Goal: Task Accomplishment & Management: Use online tool/utility

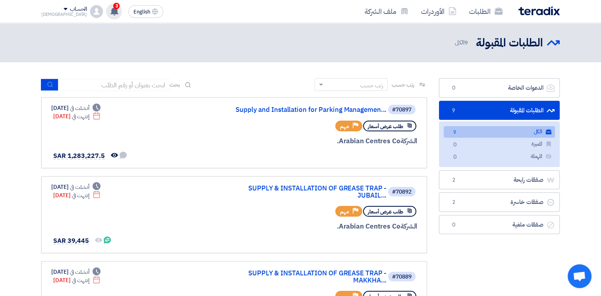
click at [106, 5] on div "3 تم نشر طلب عروض أسعار جديد - شاهد التفاصيل 5 hours ago تم مشاهدة العرض المقدم…" at bounding box center [114, 12] width 16 height 16
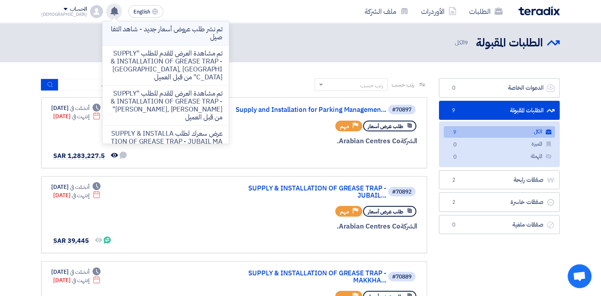
click at [151, 32] on p "تم نشر طلب عروض أسعار جديد - شاهد التفاصيل" at bounding box center [166, 33] width 114 height 16
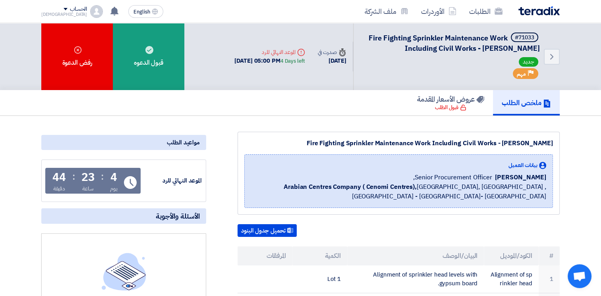
scroll to position [199, 0]
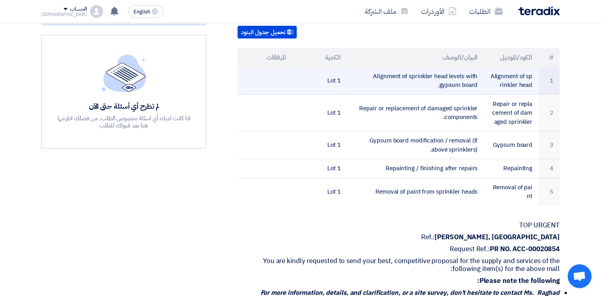
drag, startPoint x: 375, startPoint y: 75, endPoint x: 470, endPoint y: 84, distance: 95.4
click at [470, 84] on td "Alignment of sprinkler head levels with gypsum board." at bounding box center [415, 81] width 137 height 28
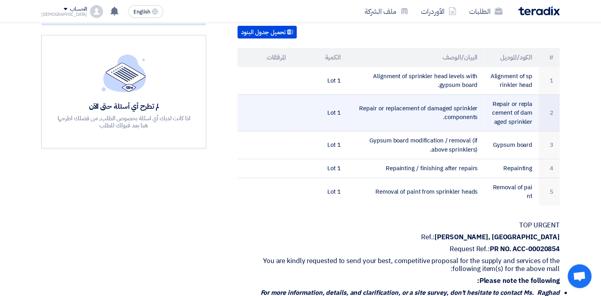
drag, startPoint x: 366, startPoint y: 106, endPoint x: 468, endPoint y: 118, distance: 102.8
click at [468, 118] on td "Repair or replacement of damaged sprinkler components." at bounding box center [415, 113] width 137 height 37
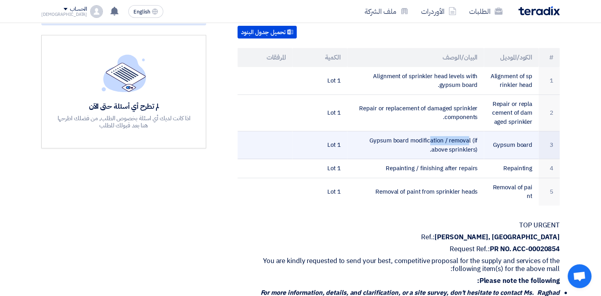
drag, startPoint x: 382, startPoint y: 136, endPoint x: 426, endPoint y: 140, distance: 44.3
click at [426, 140] on td "Gypsum board modification / removal (if above sprinklers)." at bounding box center [415, 146] width 137 height 28
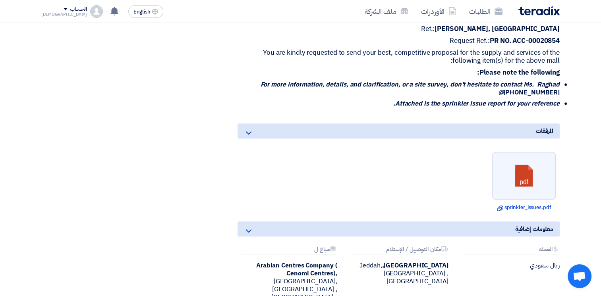
scroll to position [415, 0]
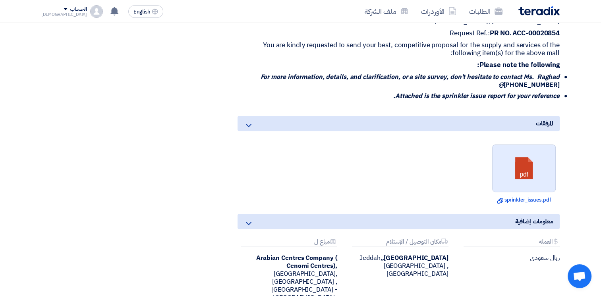
click at [520, 180] on link at bounding box center [525, 169] width 64 height 48
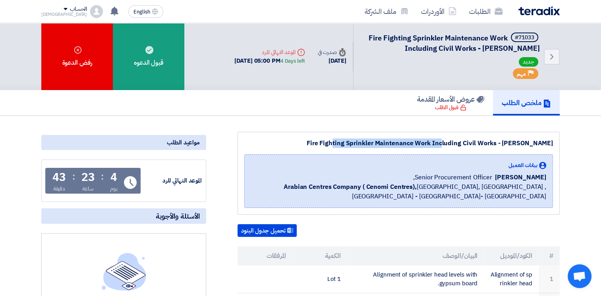
drag, startPoint x: 310, startPoint y: 143, endPoint x: 415, endPoint y: 144, distance: 104.5
click at [415, 144] on div "Fire Fighting Sprinkler Maintenance Work Including Civil Works - [PERSON_NAME]" at bounding box center [398, 144] width 309 height 10
copy div "Fire Fighting Sprinkler Maintenance"
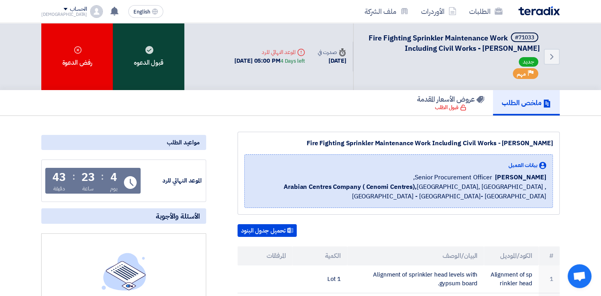
click at [156, 67] on div "قبول الدعوه" at bounding box center [149, 56] width 72 height 67
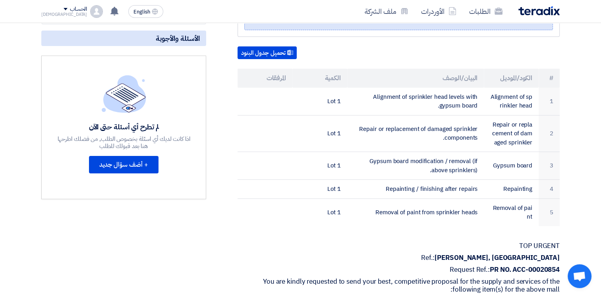
scroll to position [180, 0]
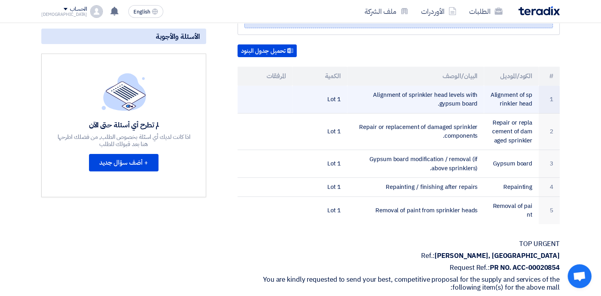
drag, startPoint x: 374, startPoint y: 93, endPoint x: 474, endPoint y: 104, distance: 100.4
click at [474, 104] on td "Alignment of sprinkler head levels with gypsum board." at bounding box center [415, 100] width 137 height 28
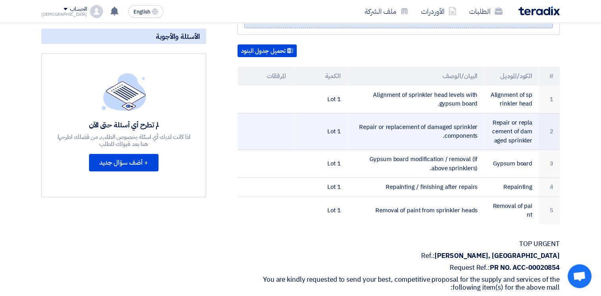
drag, startPoint x: 370, startPoint y: 123, endPoint x: 478, endPoint y: 135, distance: 108.8
click at [478, 135] on td "Repair or replacement of damaged sprinkler components." at bounding box center [415, 131] width 137 height 37
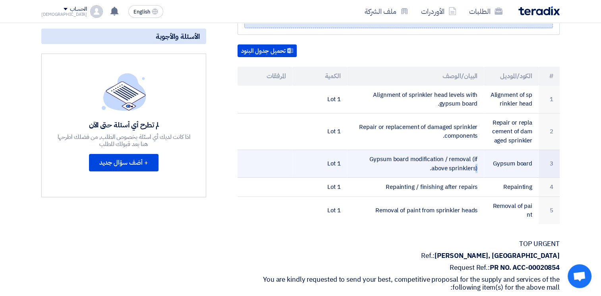
drag, startPoint x: 375, startPoint y: 156, endPoint x: 481, endPoint y: 169, distance: 106.8
click at [481, 169] on td "Gypsum board modification / removal (if above sprinklers)." at bounding box center [415, 164] width 137 height 28
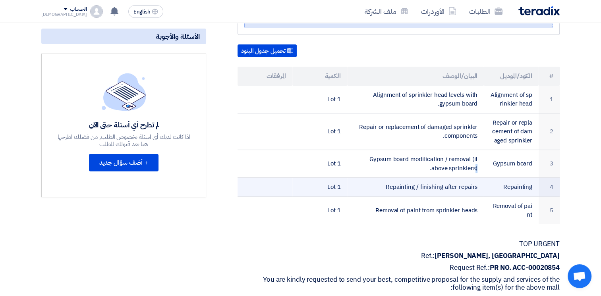
drag, startPoint x: 382, startPoint y: 185, endPoint x: 486, endPoint y: 184, distance: 104.5
click at [486, 184] on tr "4 Repainting Repainting / finishing after repairs 1 Lot" at bounding box center [399, 187] width 322 height 19
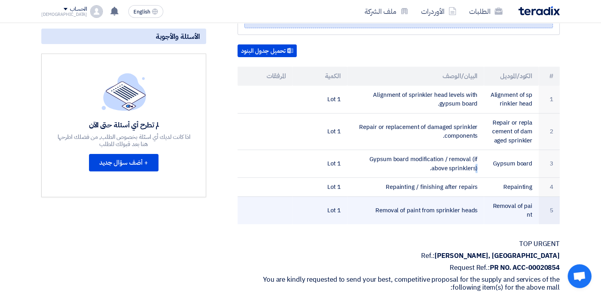
drag, startPoint x: 374, startPoint y: 207, endPoint x: 482, endPoint y: 208, distance: 107.3
click at [482, 208] on td "Removal of paint from sprinkler heads" at bounding box center [415, 211] width 137 height 28
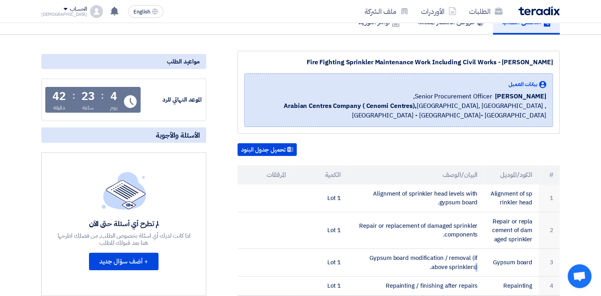
scroll to position [67, 0]
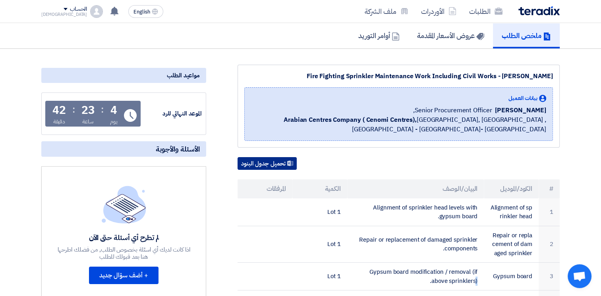
click at [269, 160] on button "تحميل جدول البنود" at bounding box center [267, 163] width 59 height 13
click at [470, 128] on span "Arabian Centres Company ( [GEOGRAPHIC_DATA]), [GEOGRAPHIC_DATA], [GEOGRAPHIC_DA…" at bounding box center [398, 124] width 295 height 19
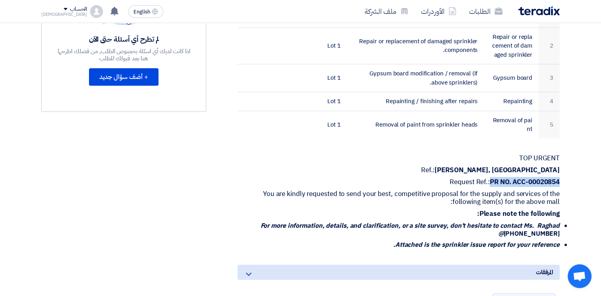
drag, startPoint x: 490, startPoint y: 179, endPoint x: 561, endPoint y: 178, distance: 71.5
click at [561, 178] on div "Fire Fighting Sprinkler Maintenance Work Including Civil Works - [PERSON_NAME] …" at bounding box center [389, 172] width 354 height 612
copy strong "PR NO. ACC-00020854"
